Goal: Task Accomplishment & Management: Manage account settings

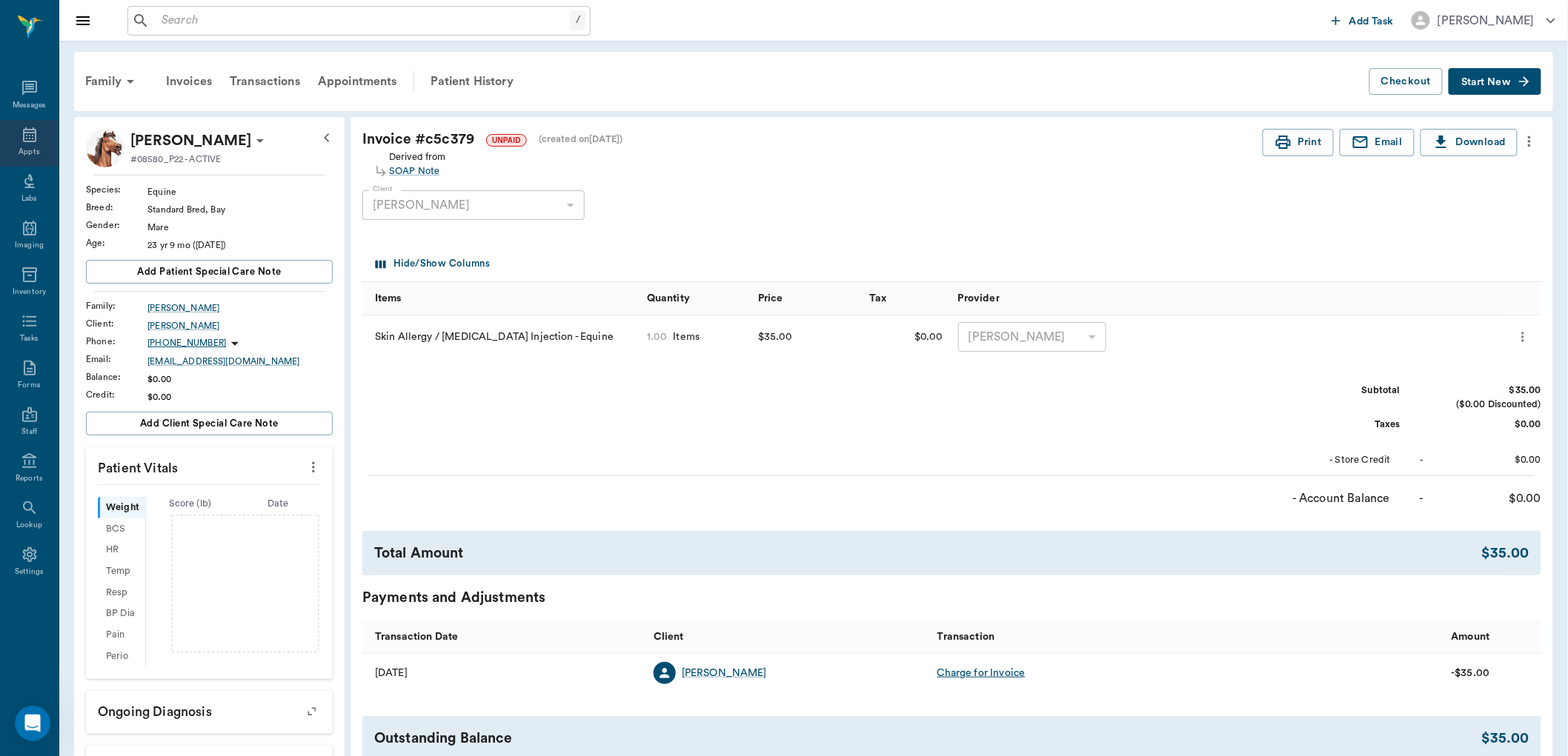
click at [36, 137] on icon at bounding box center [29, 134] width 18 height 18
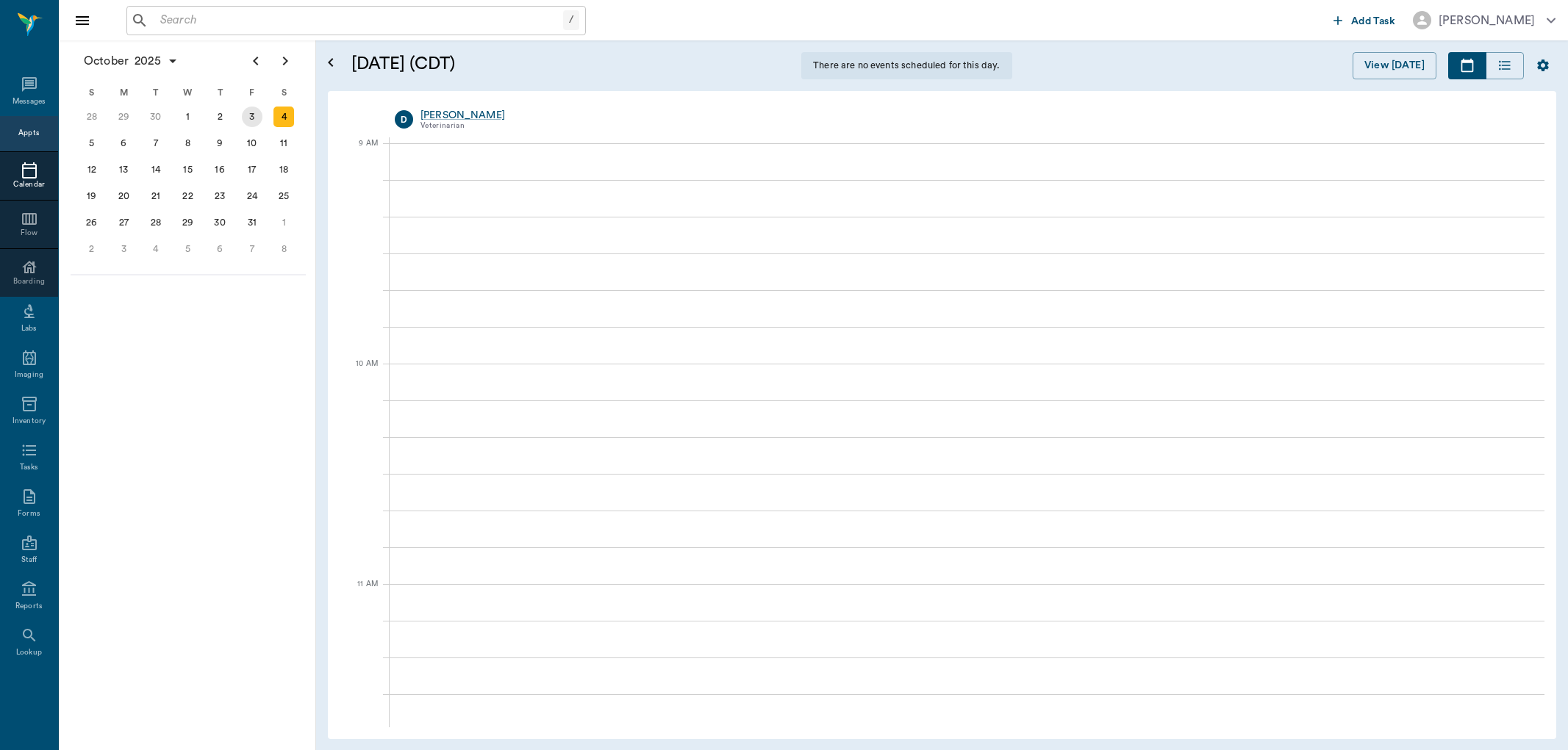
click at [253, 113] on div "3" at bounding box center [252, 117] width 21 height 21
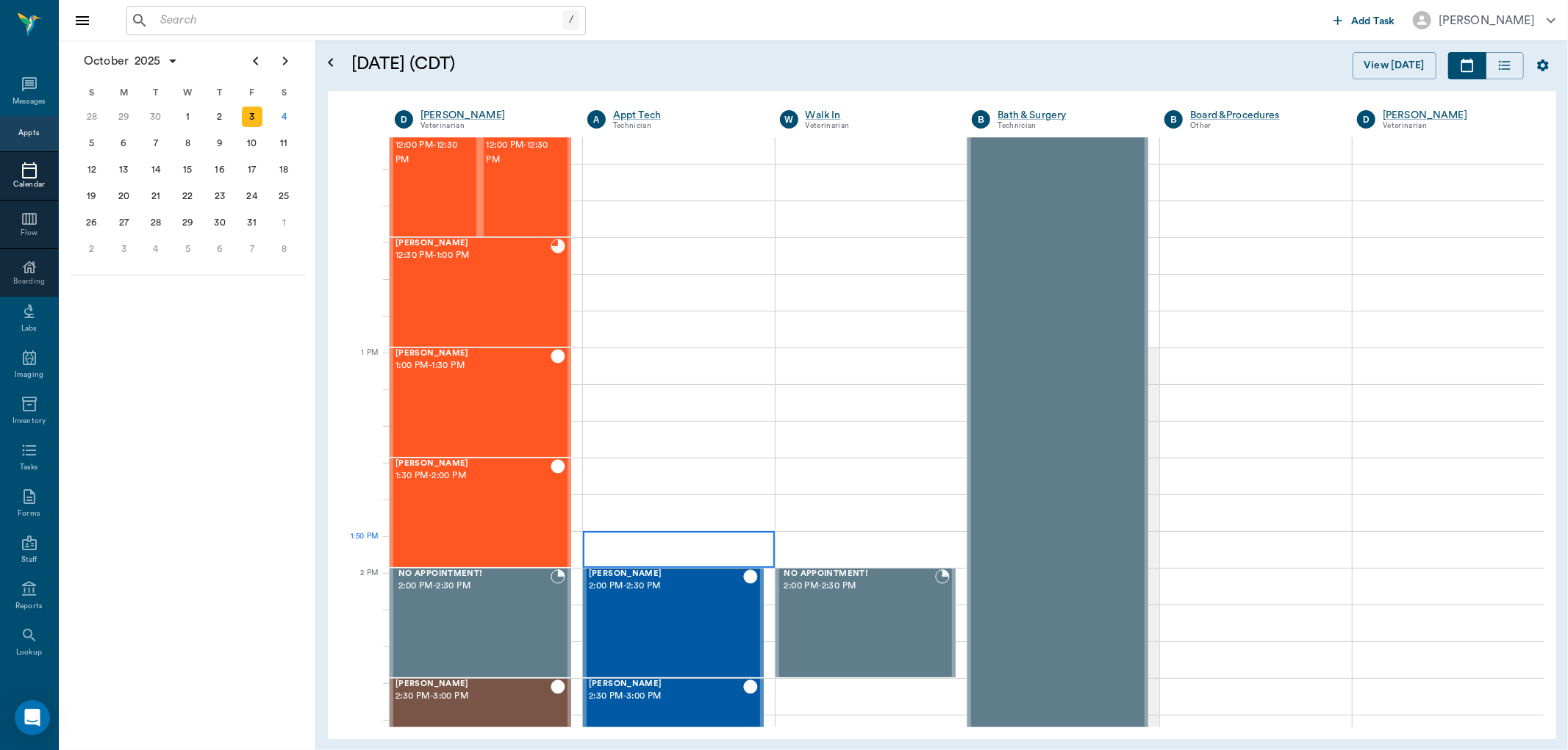
scroll to position [816, 0]
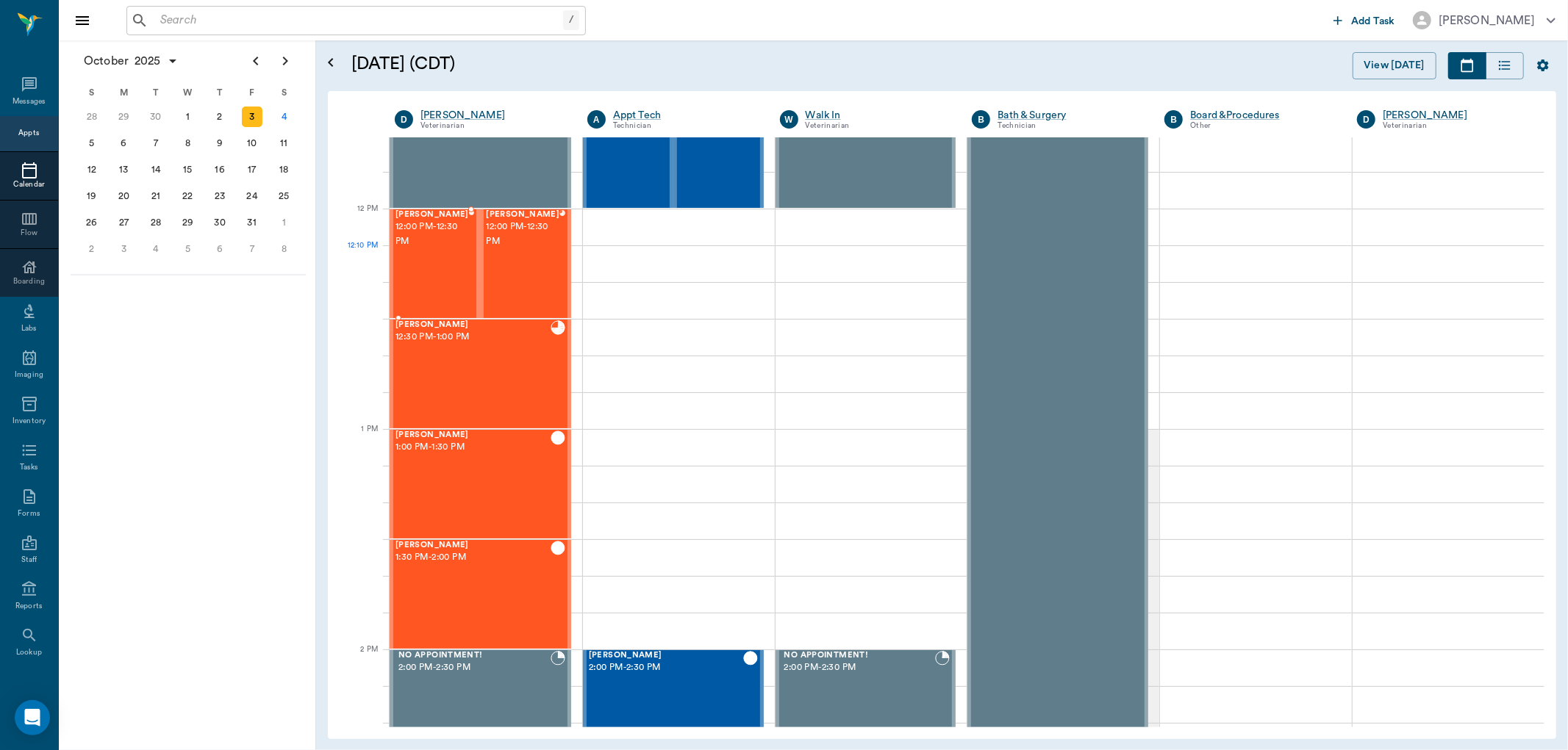
click at [411, 247] on span "12:00 PM - 12:30 PM" at bounding box center [432, 234] width 73 height 29
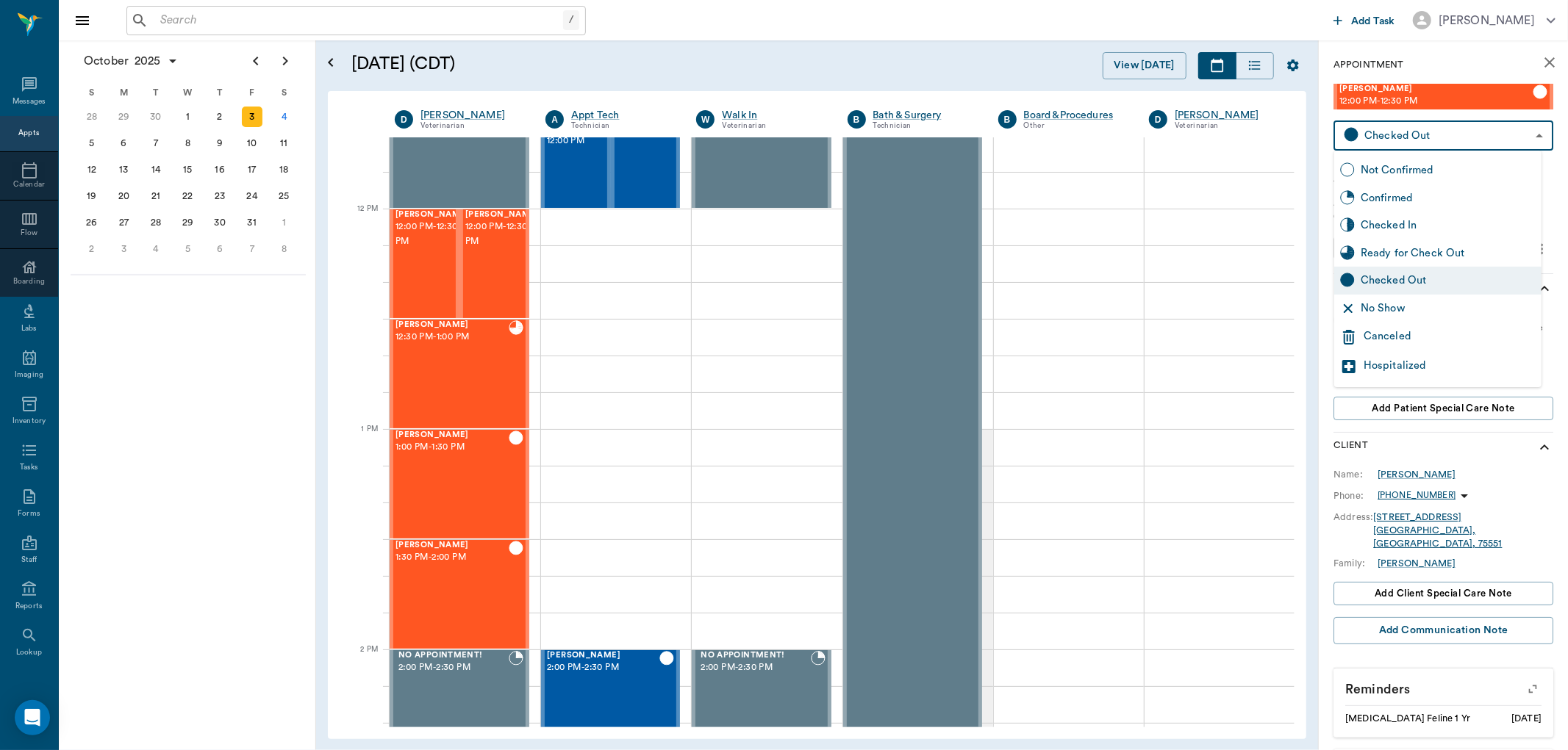
click at [1421, 133] on body "/ ​ Add Task [PERSON_NAME] Nectar Messages Appts Calendar Flow Boarding Labs Im…" at bounding box center [784, 375] width 1568 height 750
click at [1439, 248] on div "Ready for Check Out" at bounding box center [1448, 253] width 175 height 16
type input "READY_TO_CHECKOUT"
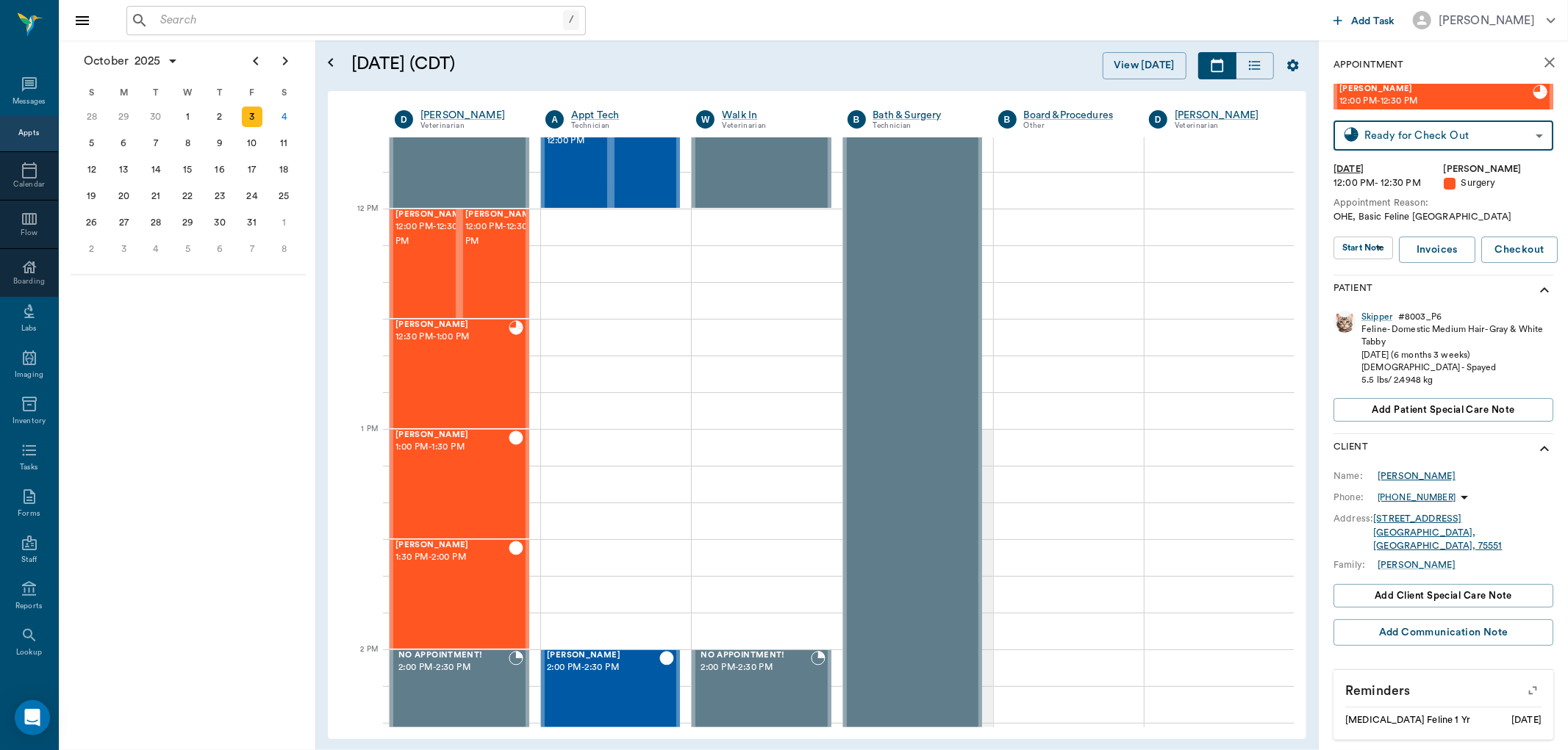
click at [1400, 478] on div "[PERSON_NAME]" at bounding box center [1417, 476] width 78 height 13
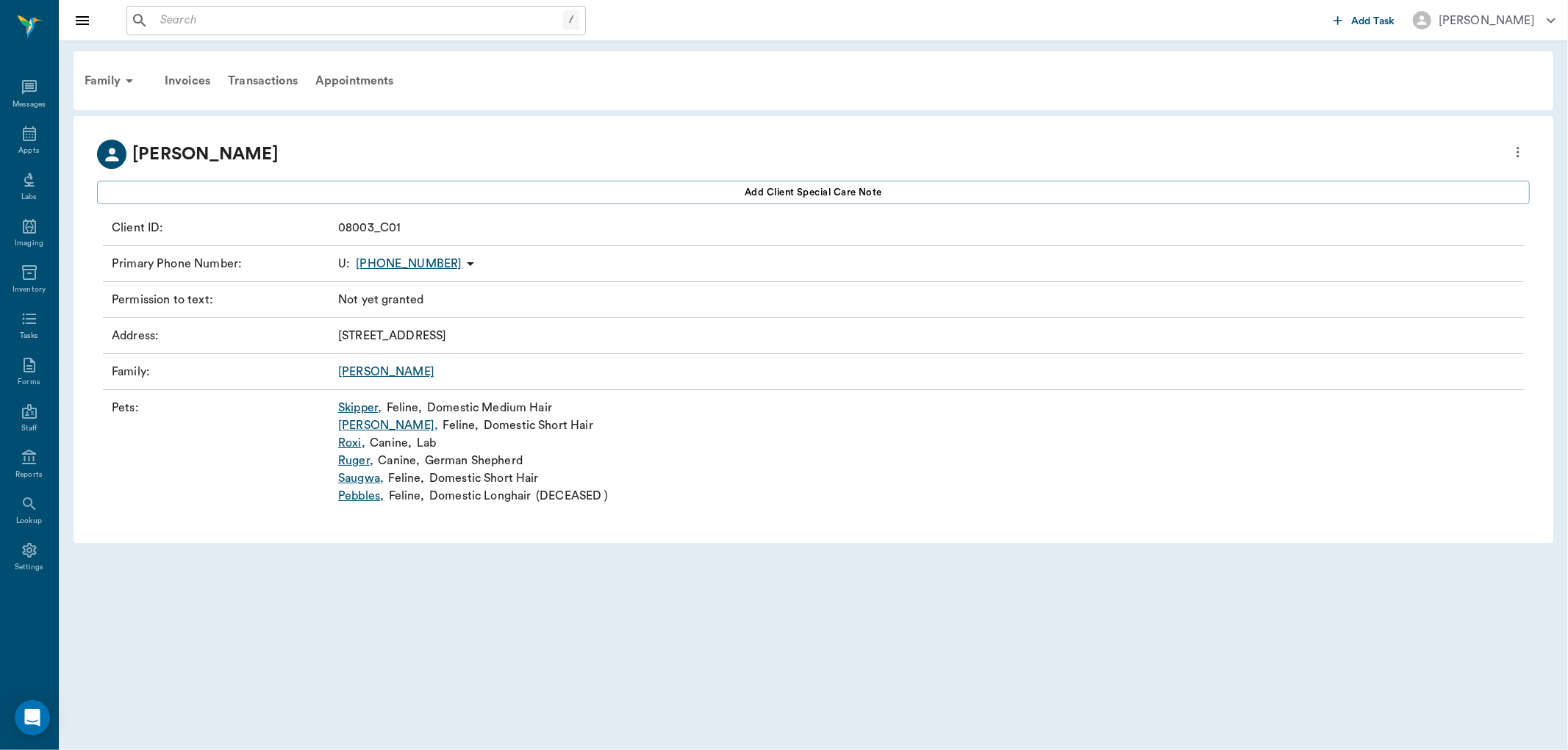
click at [361, 409] on link "Skipper ," at bounding box center [360, 408] width 43 height 18
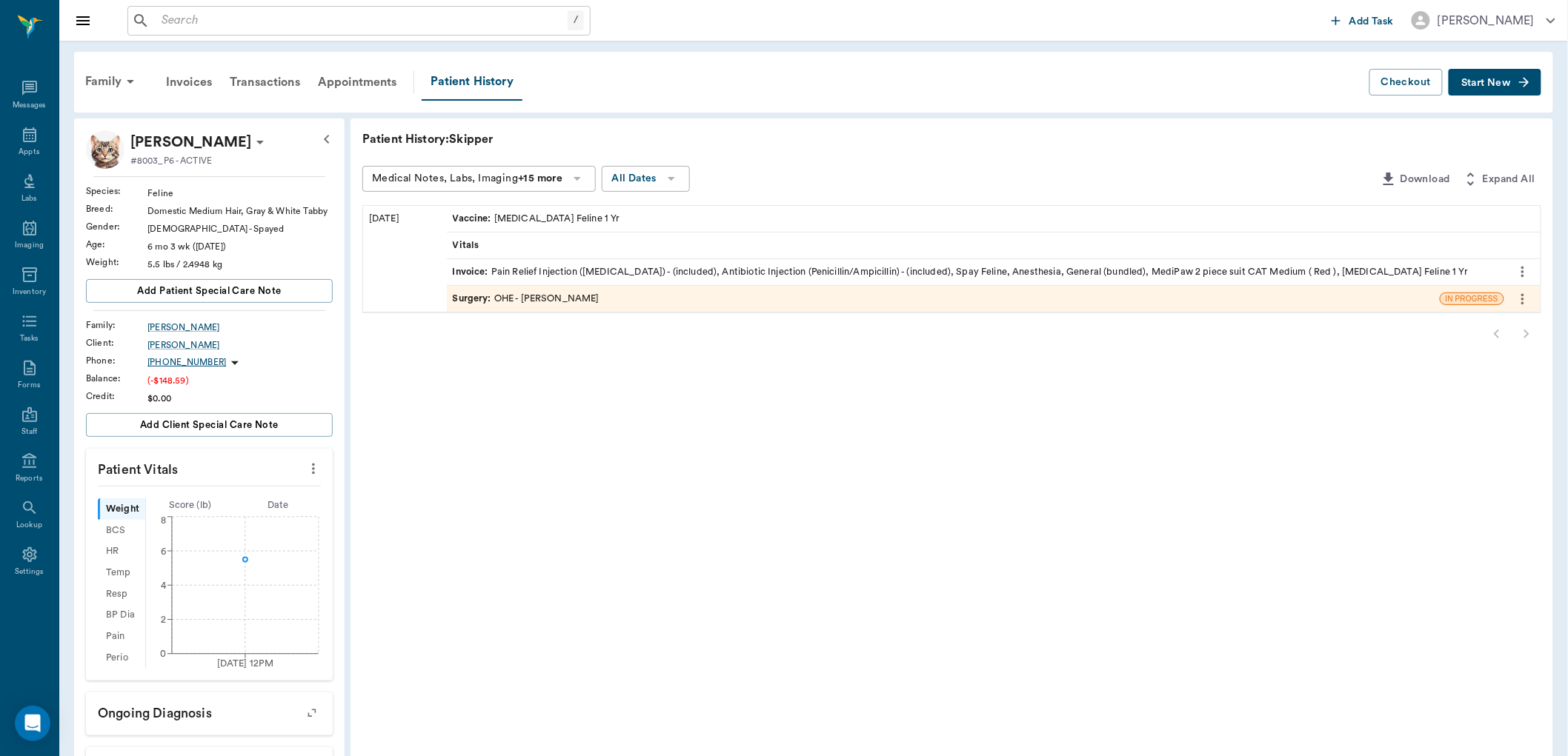
click at [711, 297] on div "Surgery : OHE - [PERSON_NAME]" at bounding box center [943, 299] width 993 height 26
